Goal: Find specific page/section: Find specific page/section

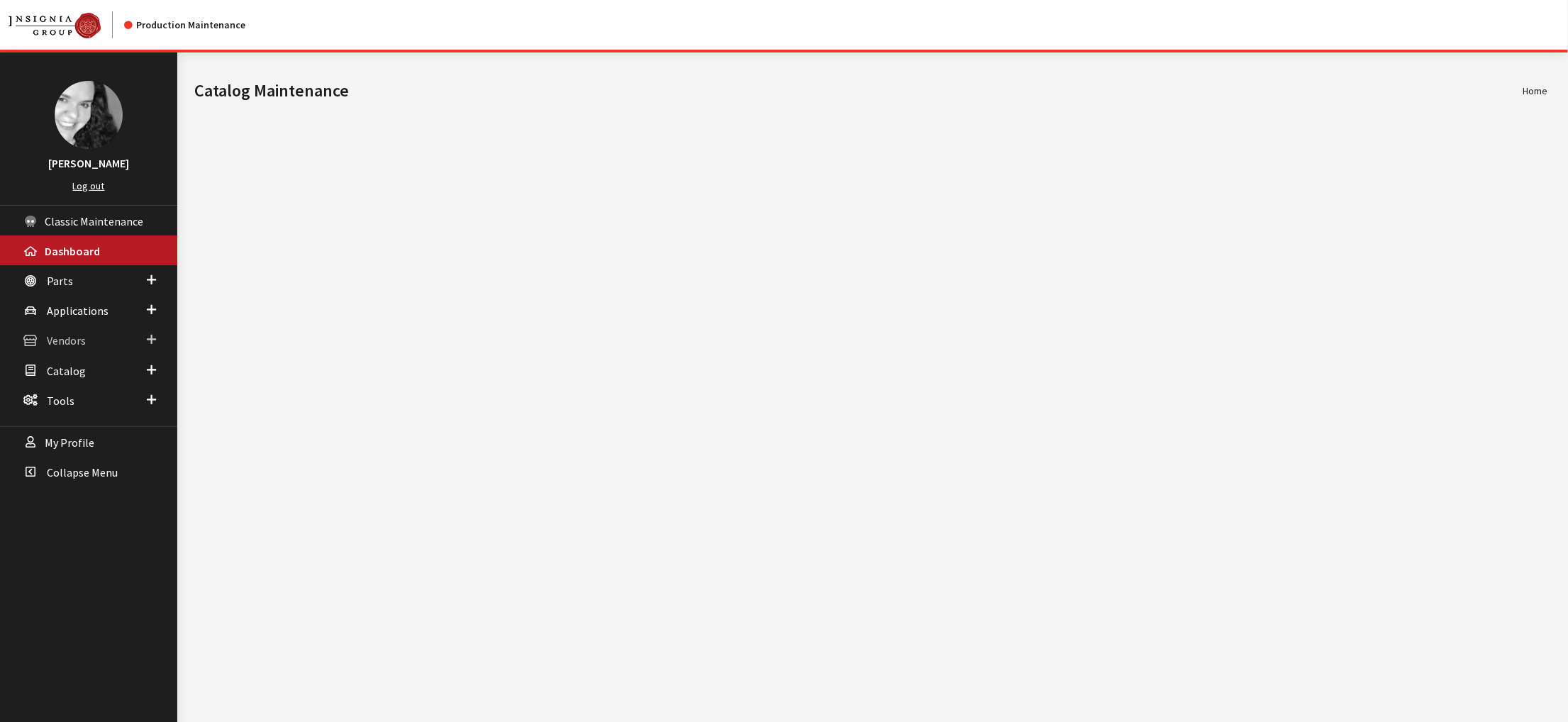
click at [86, 348] on span "Vendors" at bounding box center [66, 340] width 39 height 14
click at [82, 382] on link "Dealer Search" at bounding box center [88, 368] width 178 height 26
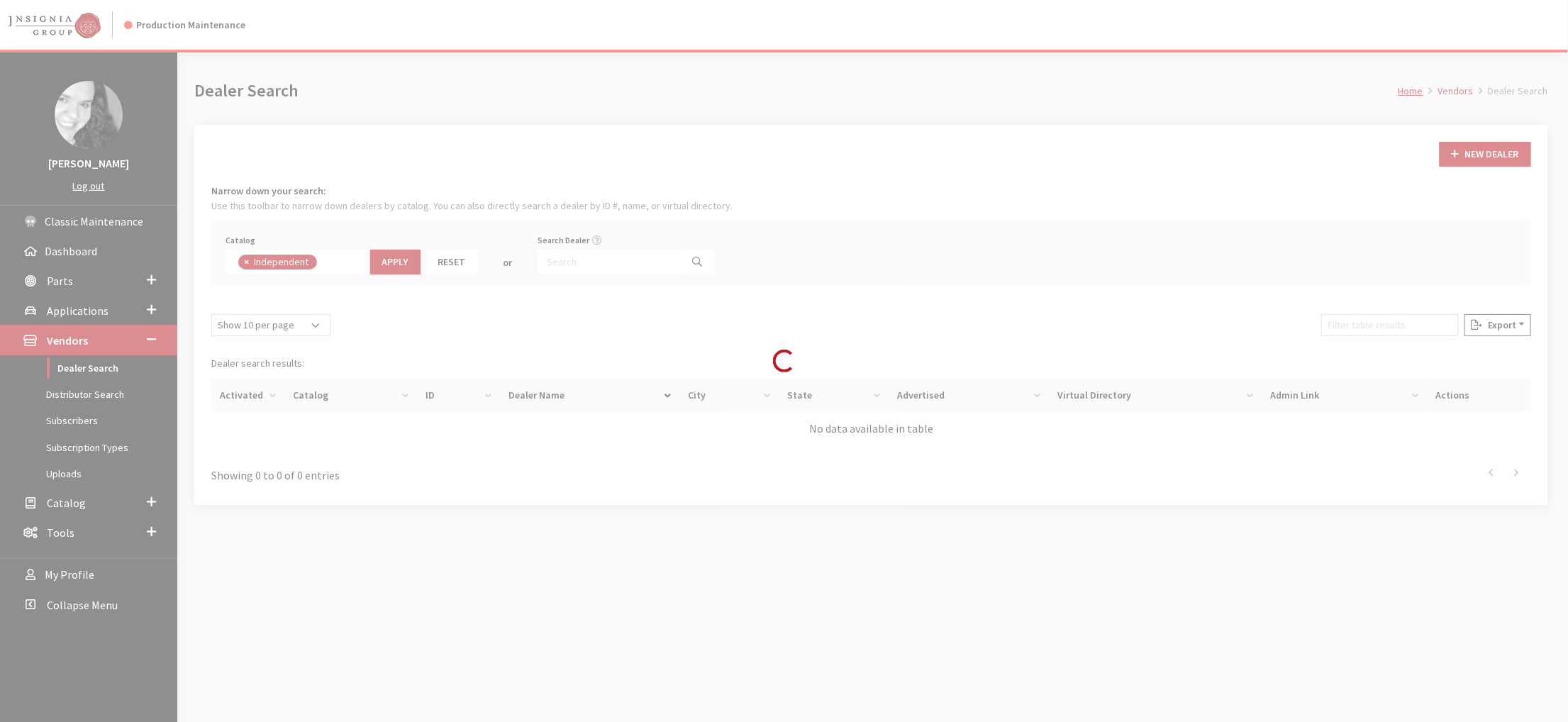
scroll to position [123, 0]
click at [661, 274] on input "Search Dealer" at bounding box center [610, 262] width 143 height 25
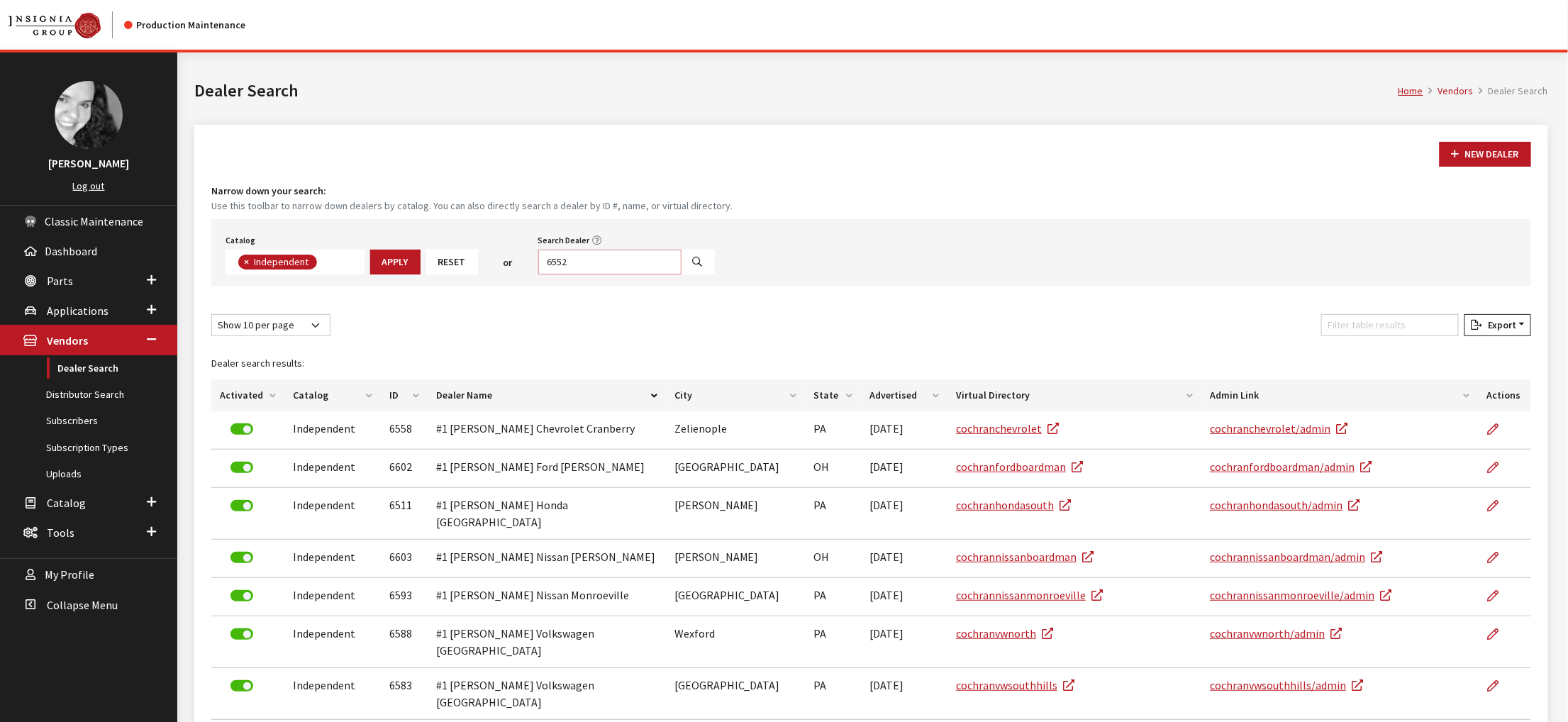
type input "6552"
select select
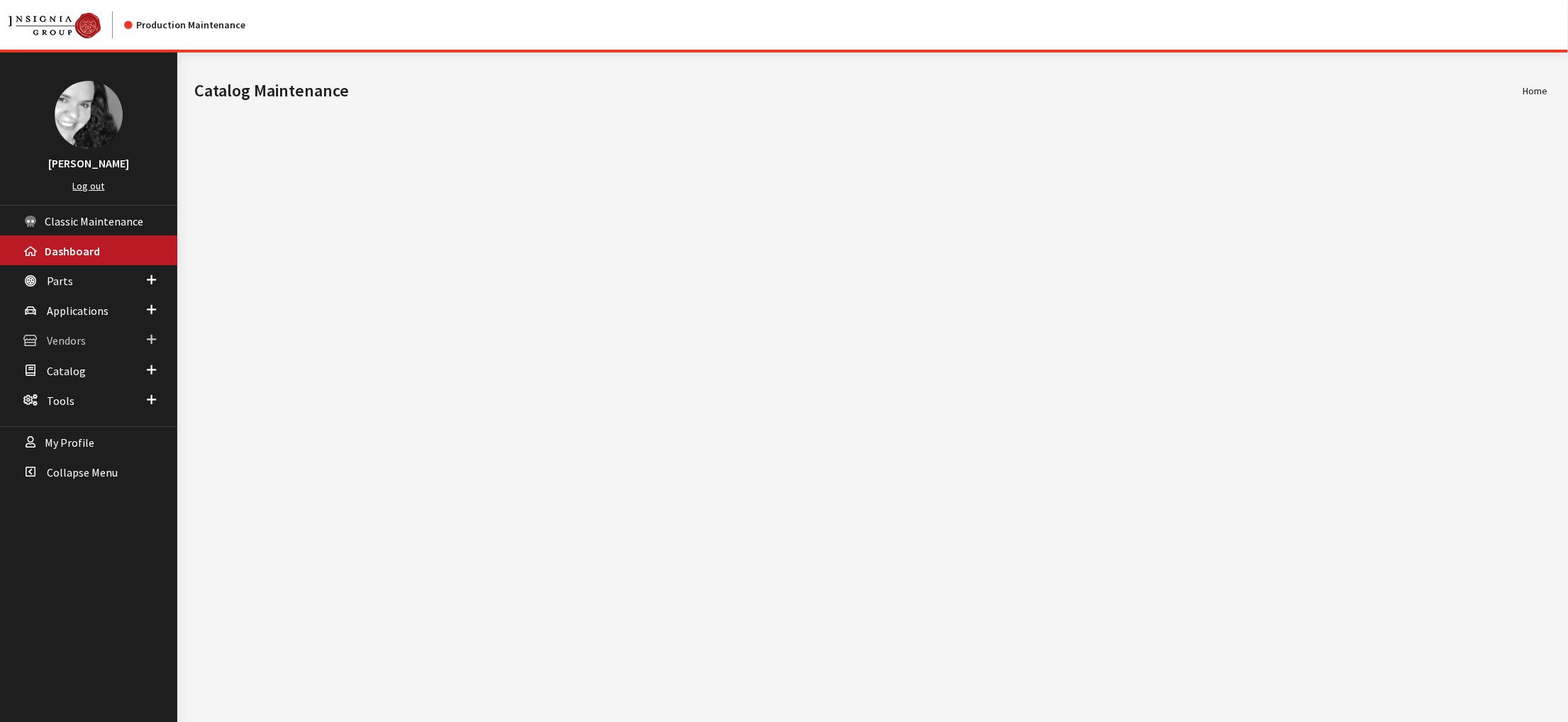
click at [79, 348] on span "Vendors" at bounding box center [66, 340] width 39 height 14
click at [78, 382] on link "Dealer Search" at bounding box center [88, 368] width 178 height 26
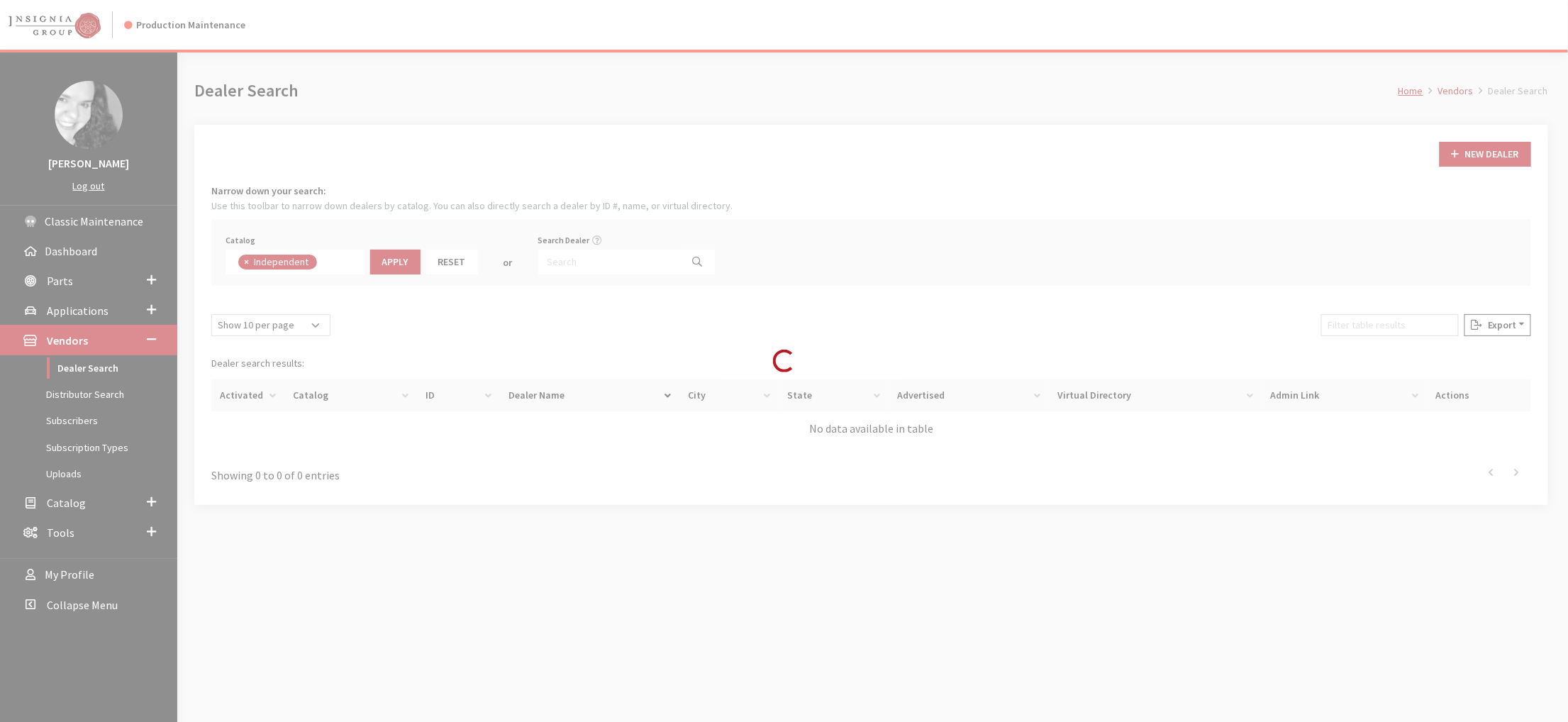
scroll to position [125, 0]
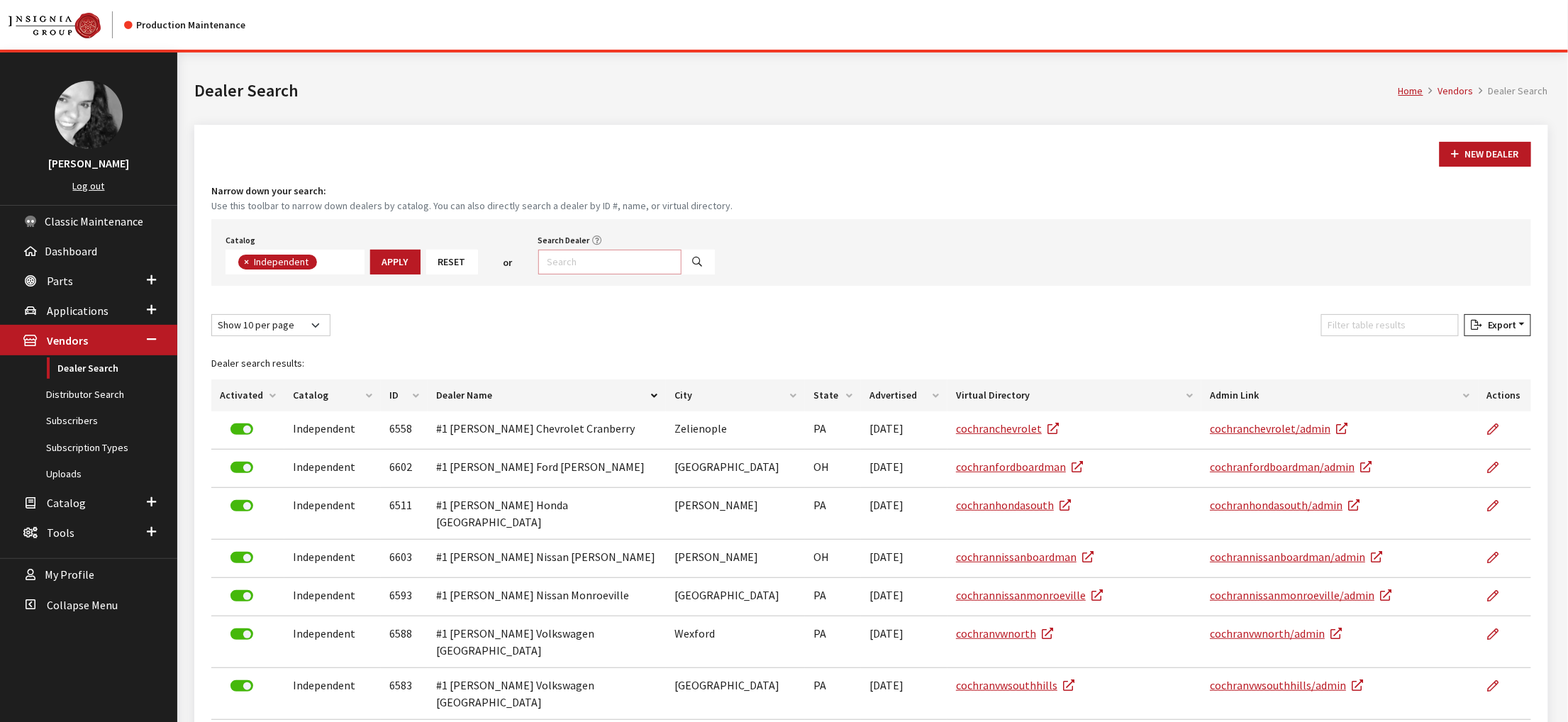
click at [658, 274] on input "Search Dealer" at bounding box center [610, 262] width 143 height 25
type input "6552"
select select
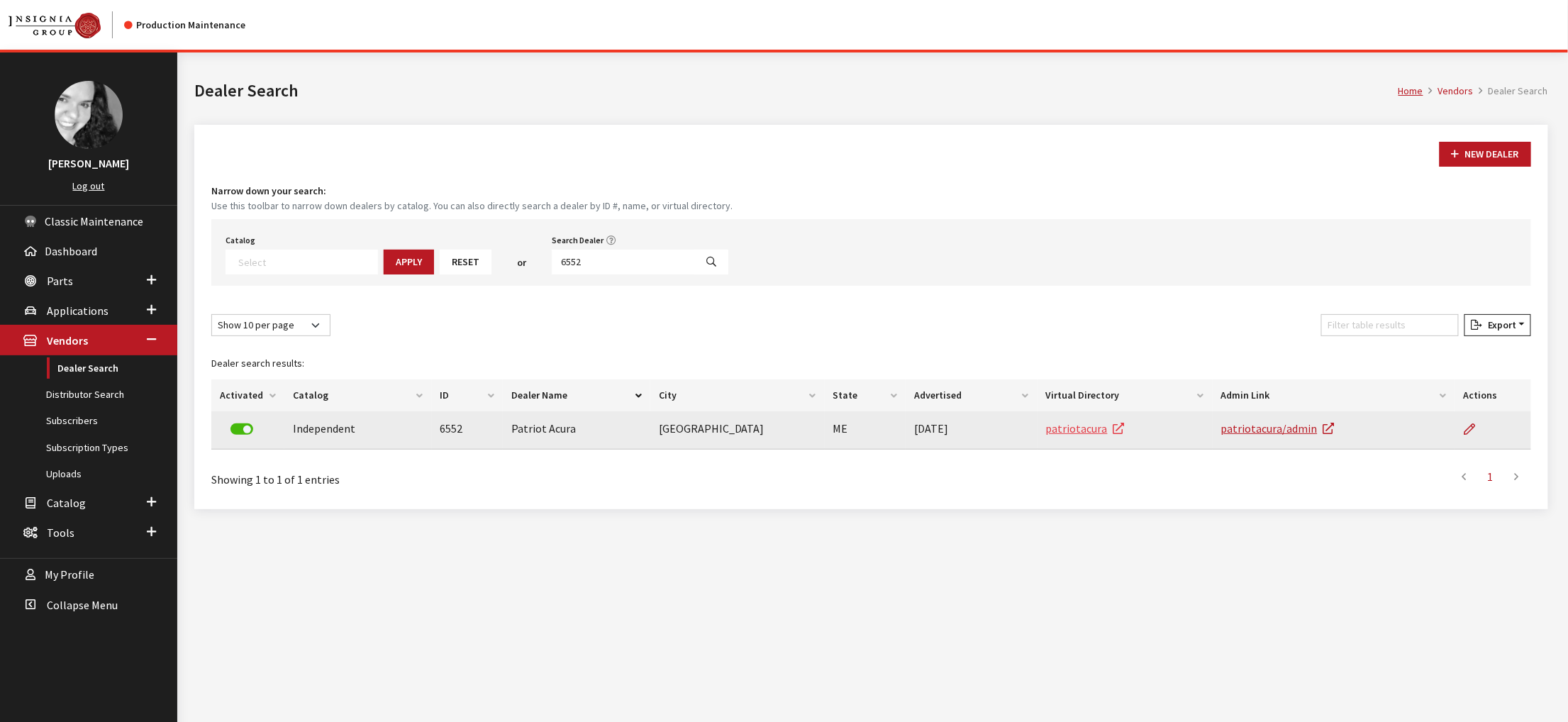
click at [1090, 436] on link "patriotacura" at bounding box center [1085, 428] width 78 height 14
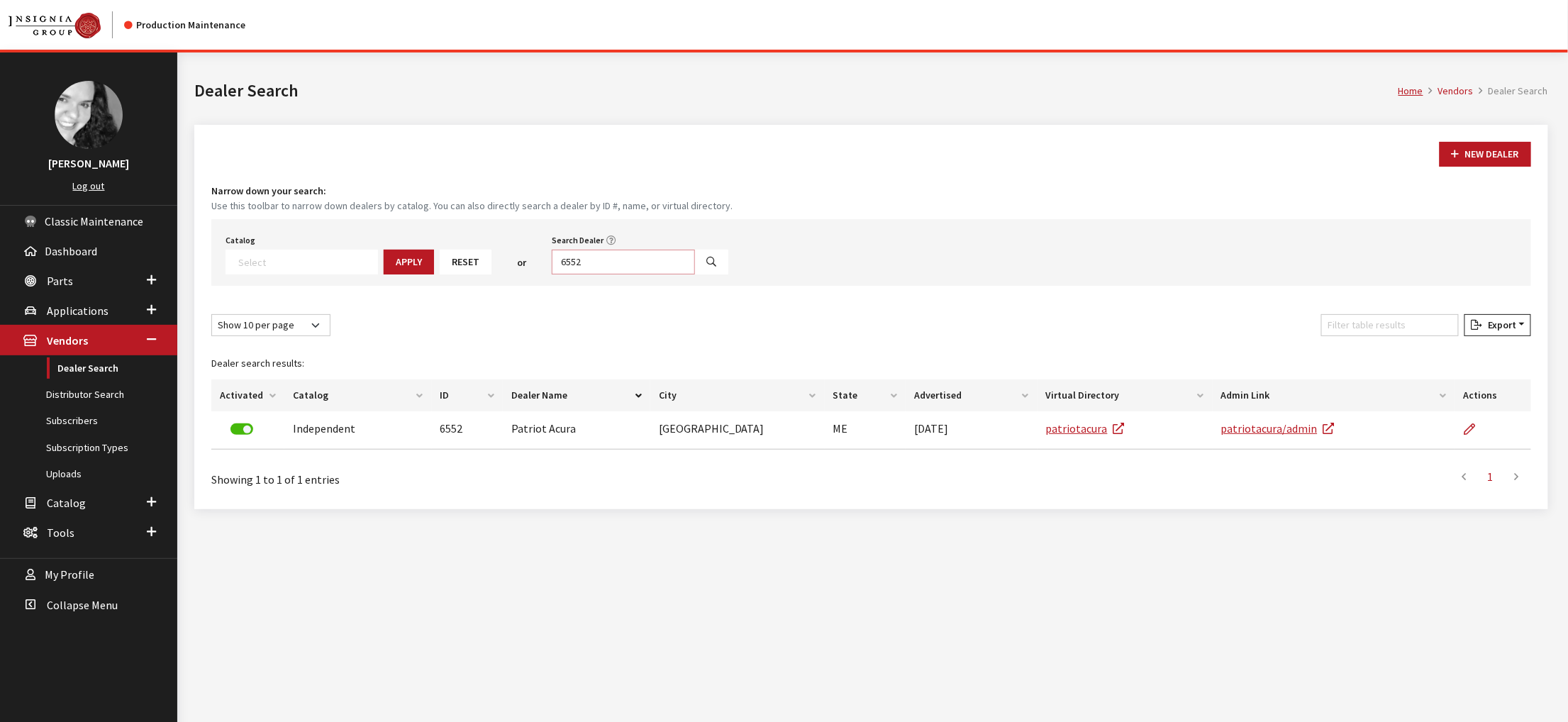
click at [680, 274] on input "6552" at bounding box center [623, 262] width 143 height 25
type input "portland"
select select
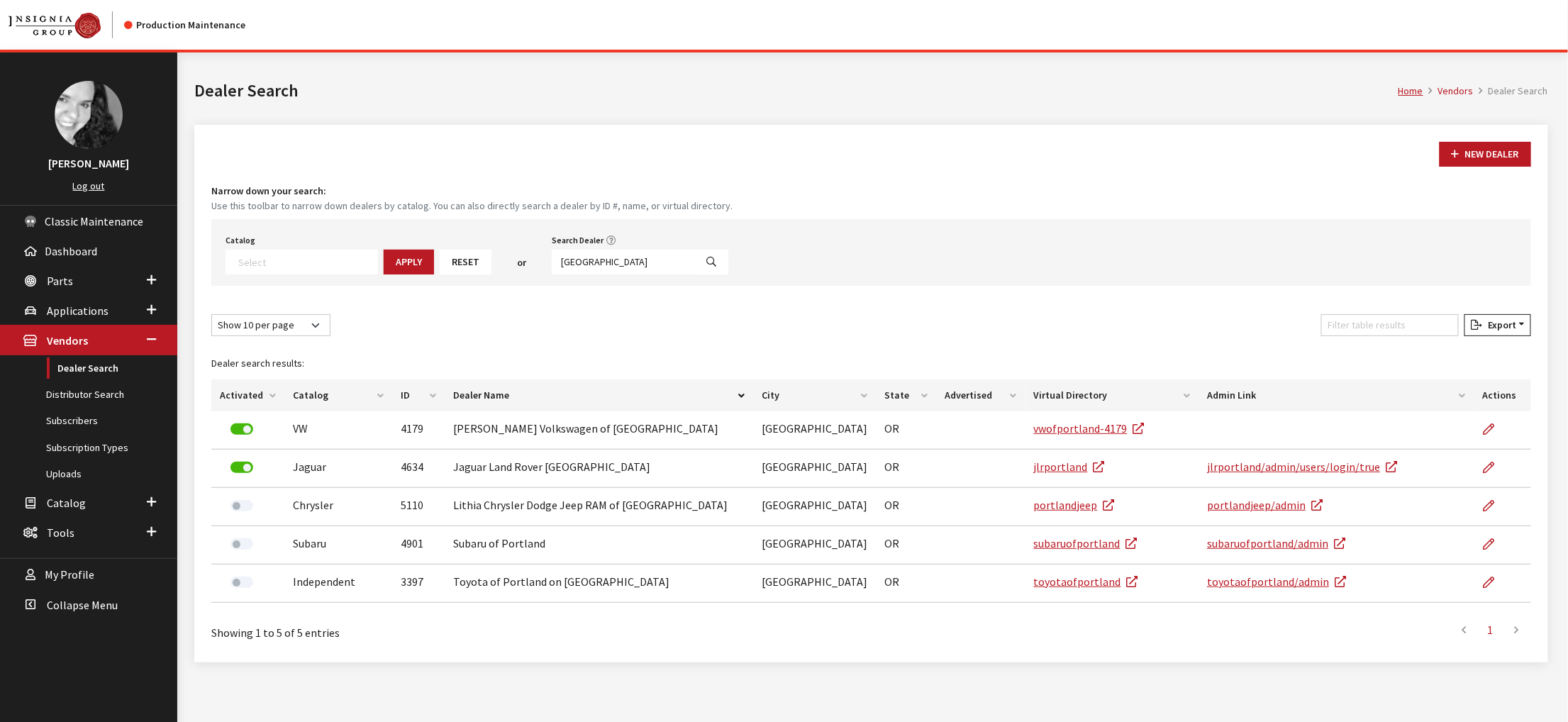
scroll to position [71, 0]
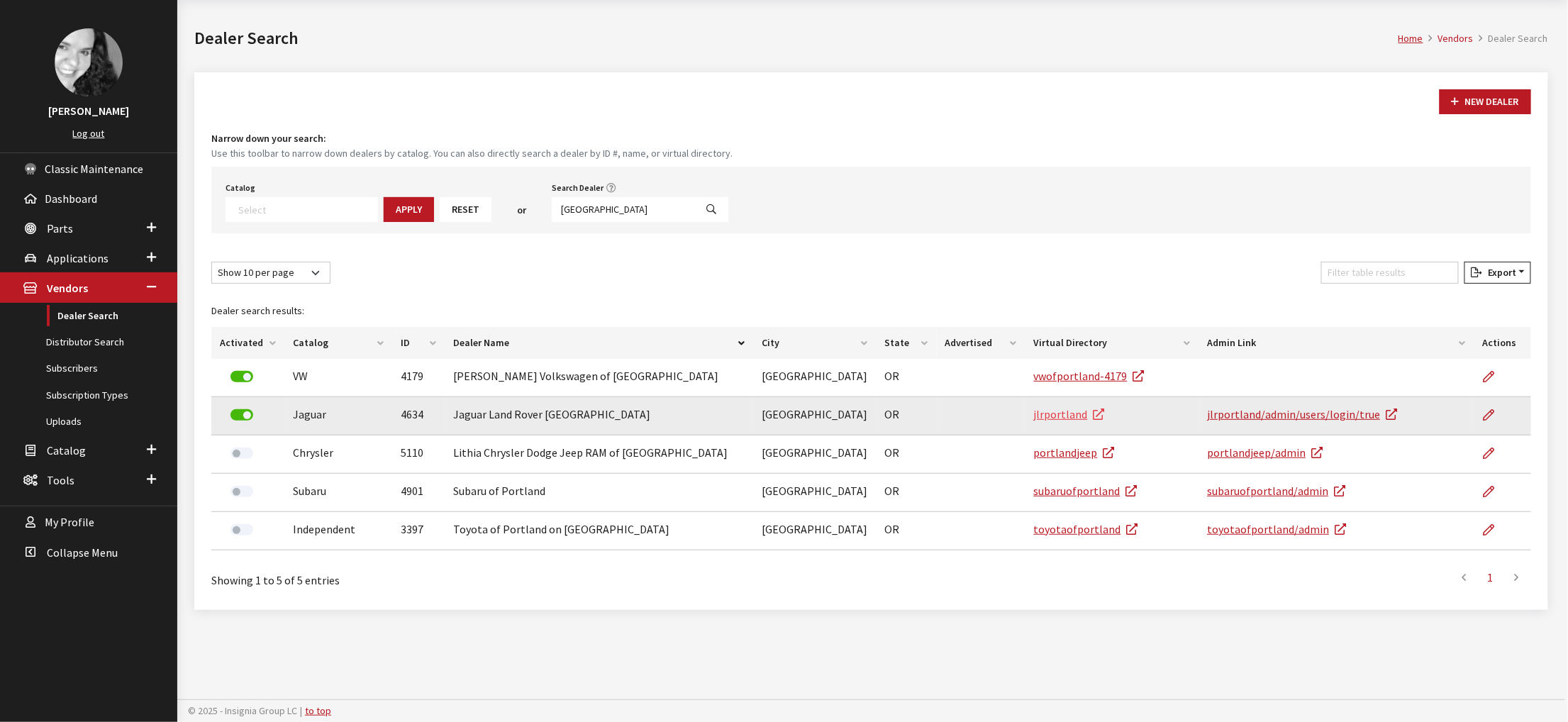
click at [1064, 421] on link "jlrportland" at bounding box center [1069, 414] width 71 height 14
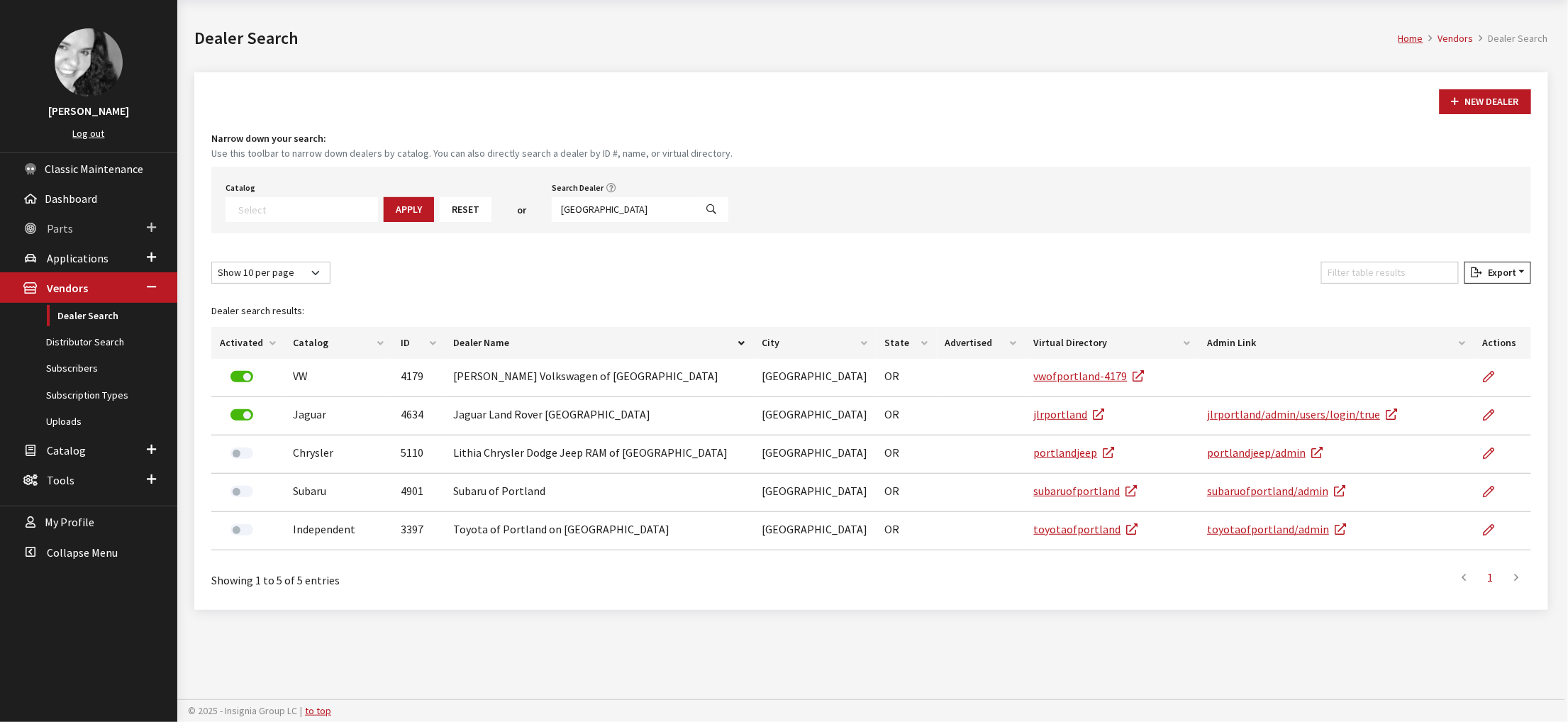
click at [65, 235] on span "Parts" at bounding box center [59, 228] width 26 height 14
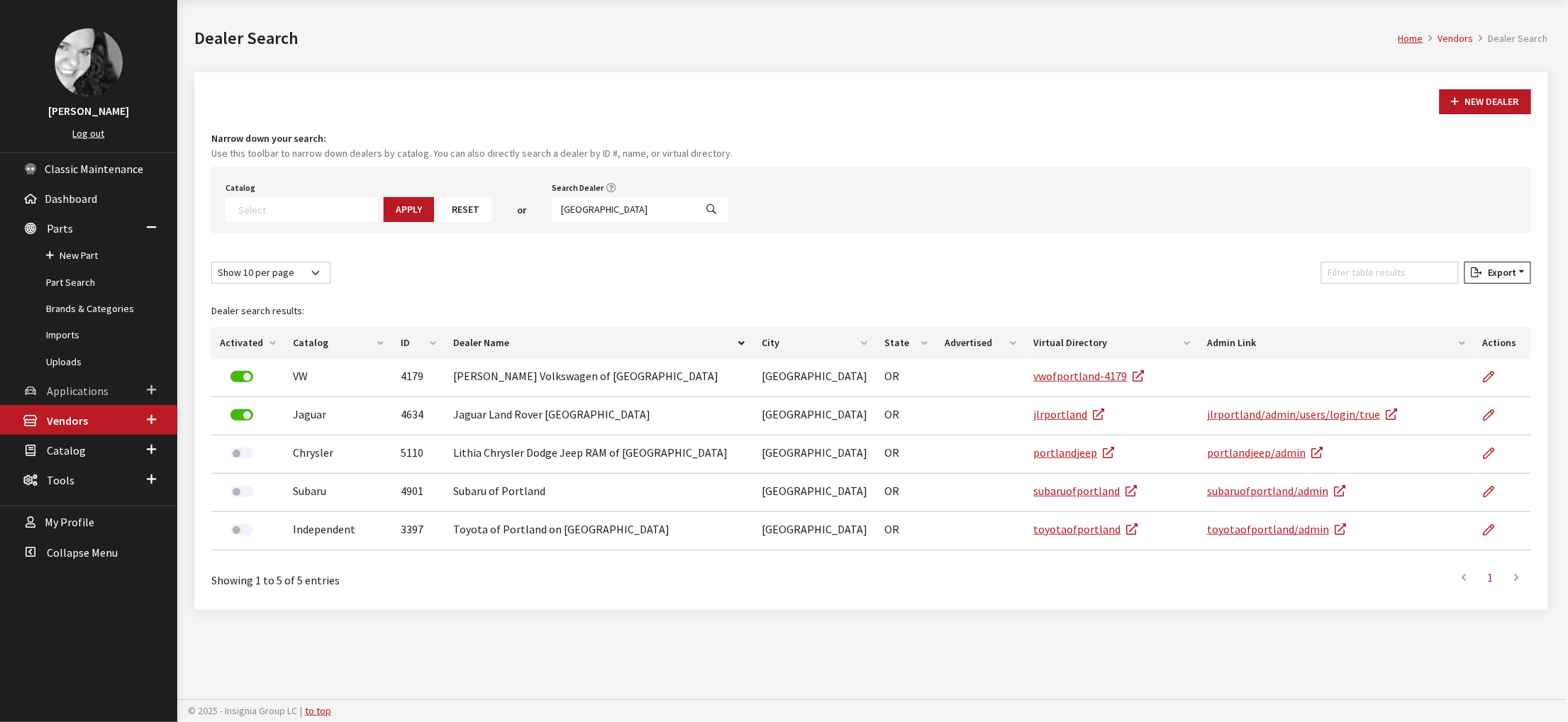
click at [77, 398] on span "Applications" at bounding box center [77, 391] width 62 height 14
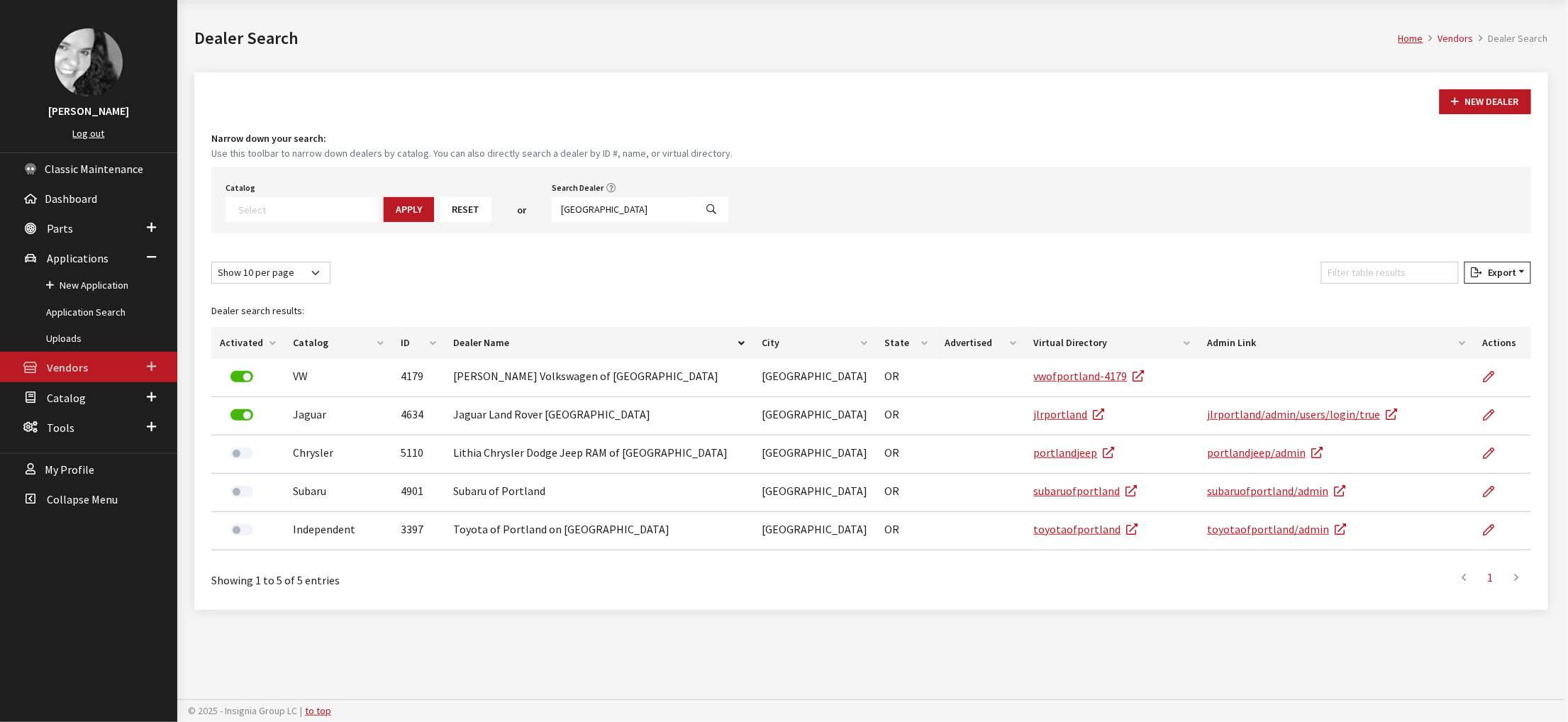
click at [83, 375] on span "Vendors" at bounding box center [67, 368] width 41 height 14
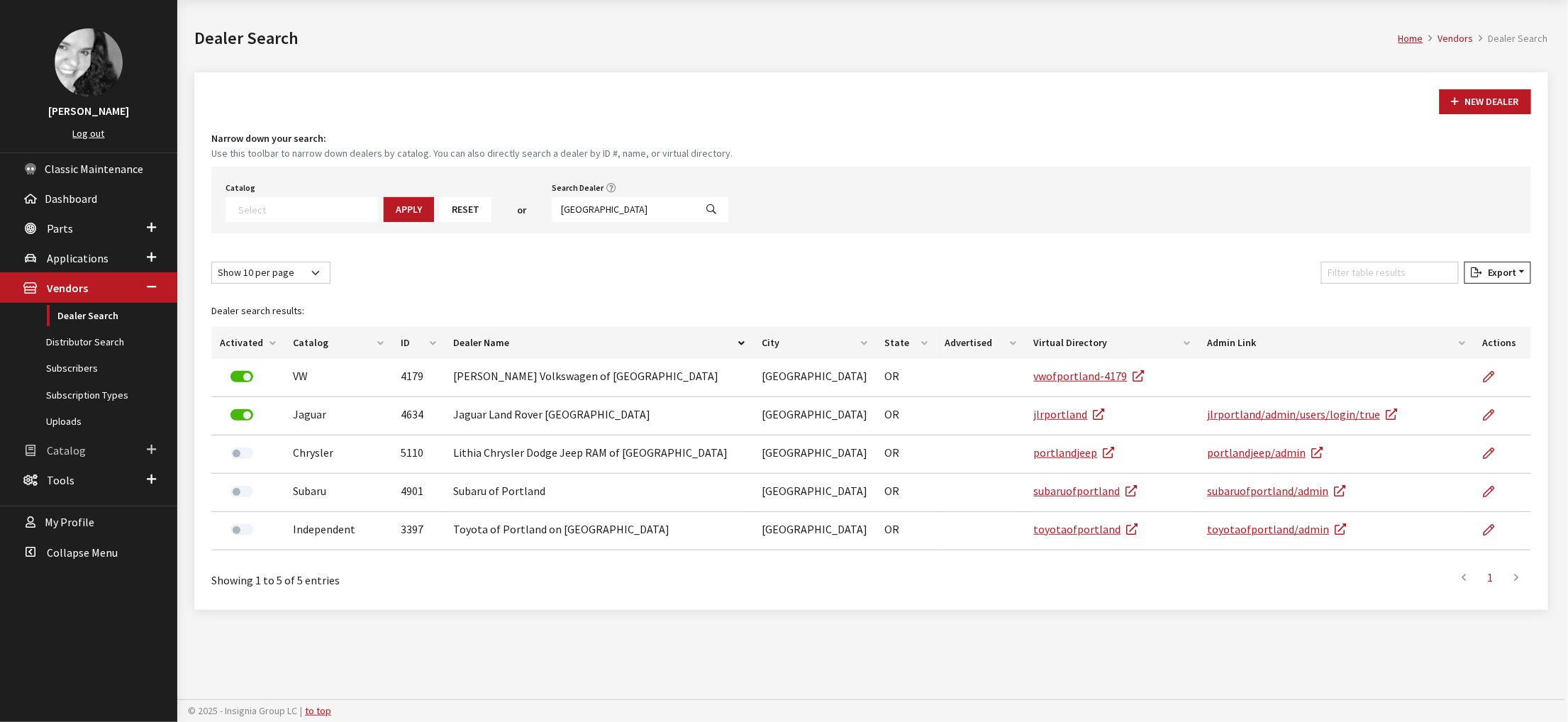
click at [78, 465] on link "Catalog" at bounding box center [88, 449] width 178 height 30
click at [63, 461] on span "Tools" at bounding box center [60, 454] width 27 height 14
click at [72, 170] on span "Classic Maintenance" at bounding box center [94, 168] width 98 height 14
